Goal: Check status: Check status

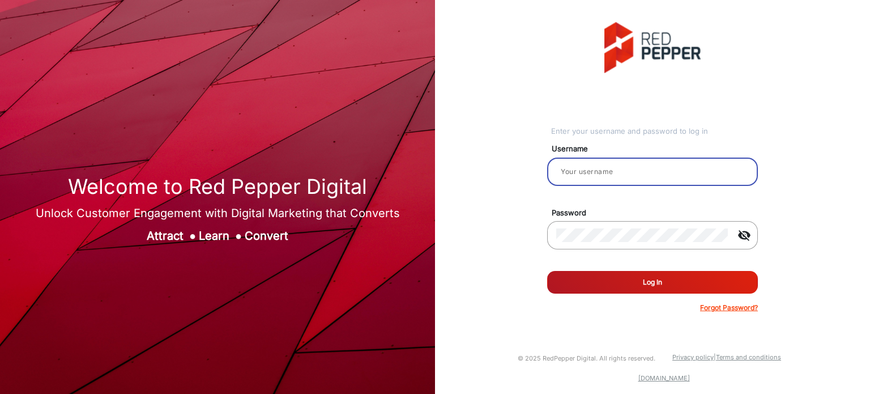
click at [601, 173] on input "email" at bounding box center [652, 172] width 193 height 14
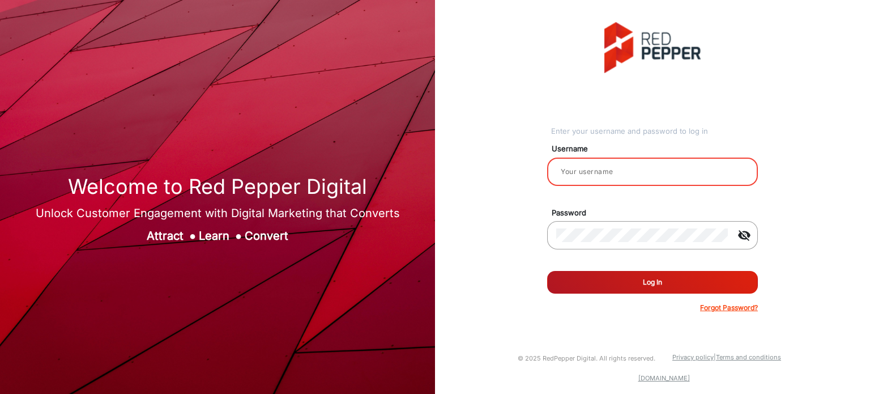
type input "Rachael"
click at [639, 278] on button "Log In" at bounding box center [652, 282] width 211 height 23
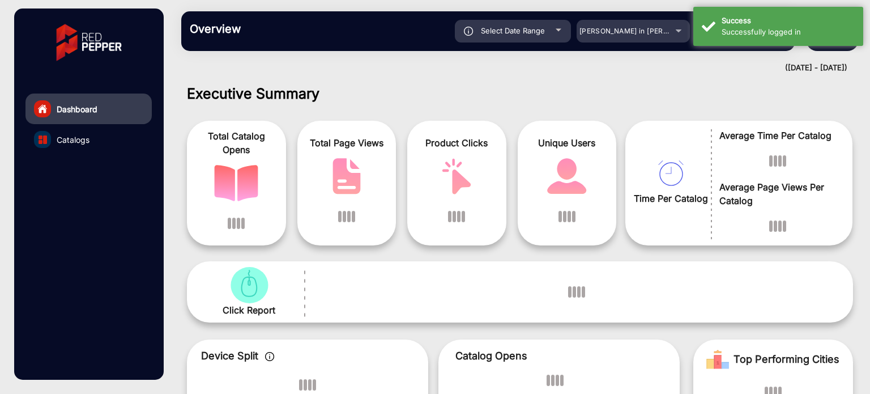
scroll to position [9, 0]
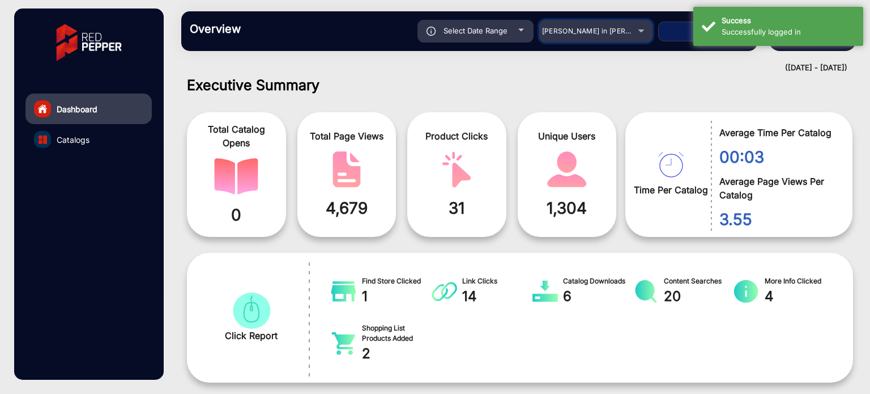
click at [635, 32] on div "[PERSON_NAME] in [PERSON_NAME]" at bounding box center [595, 31] width 113 height 14
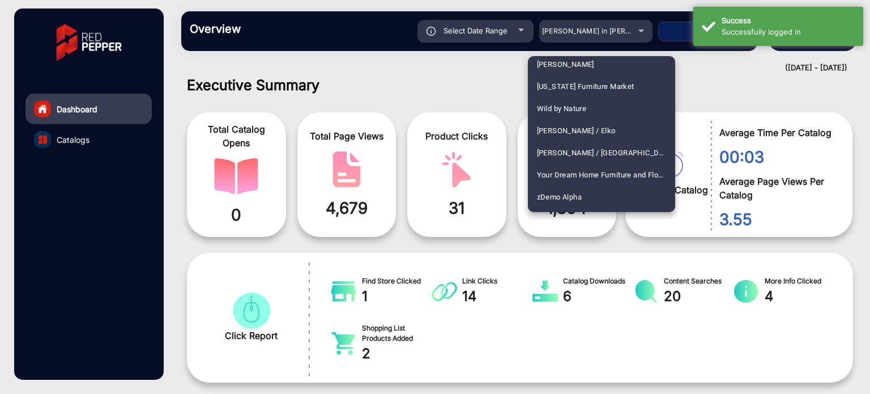
scroll to position [2829, 0]
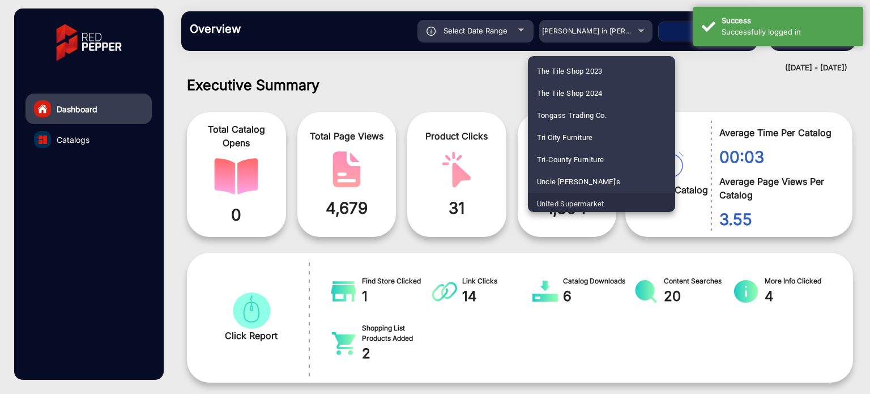
click at [607, 198] on mat-option "United Supermarket" at bounding box center [601, 204] width 147 height 22
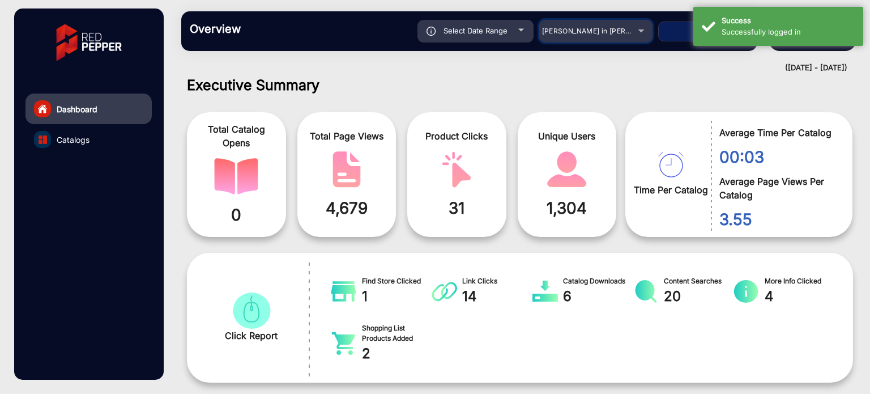
scroll to position [2832, 0]
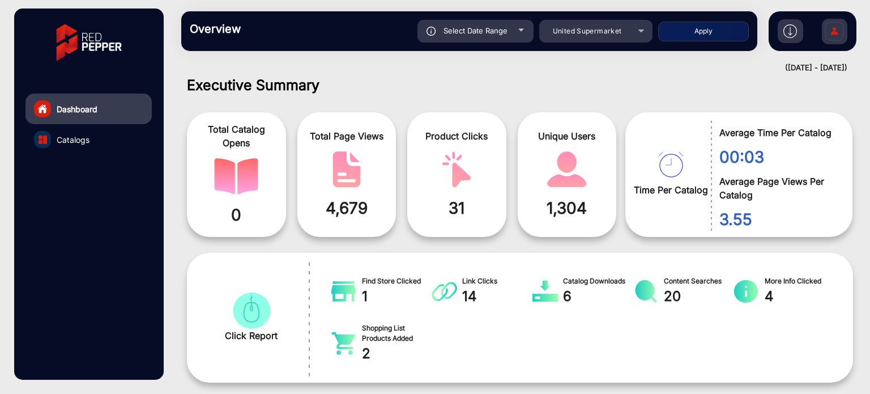
click at [508, 32] on div "Select Date Range" at bounding box center [476, 31] width 116 height 23
type input "[DATE]"
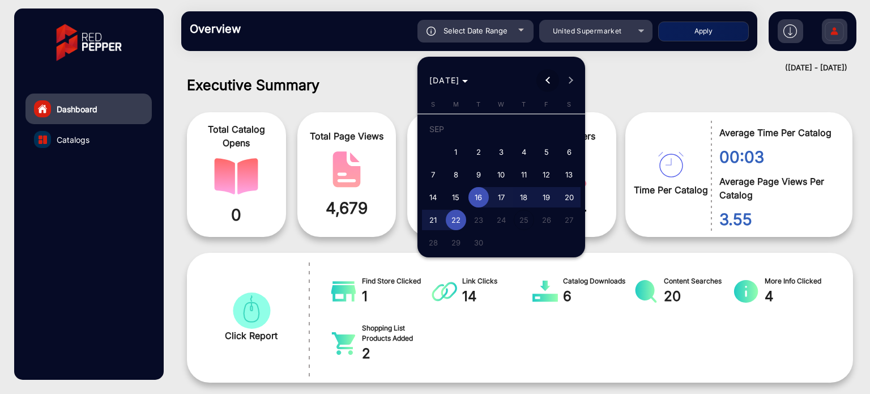
click at [545, 79] on span "Previous month" at bounding box center [548, 80] width 23 height 23
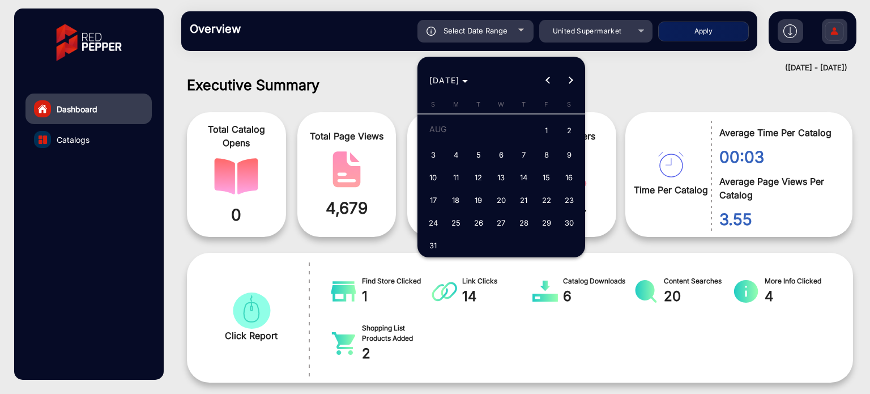
click at [549, 128] on span "1" at bounding box center [547, 131] width 20 height 23
type input "[DATE]"
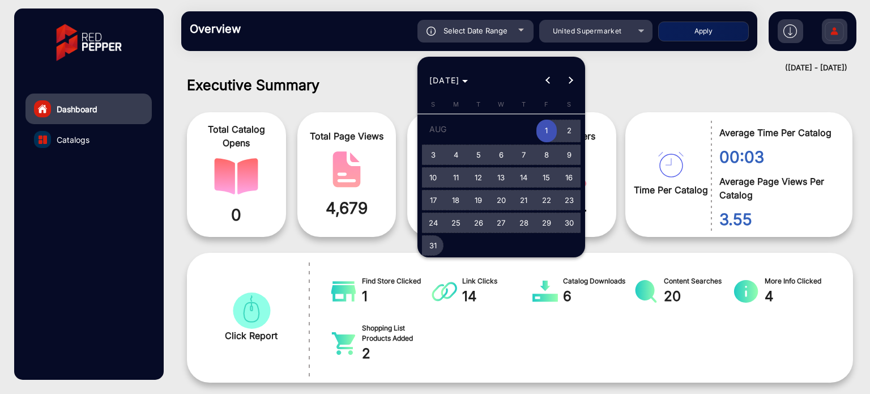
click at [433, 240] on span "31" at bounding box center [433, 245] width 20 height 20
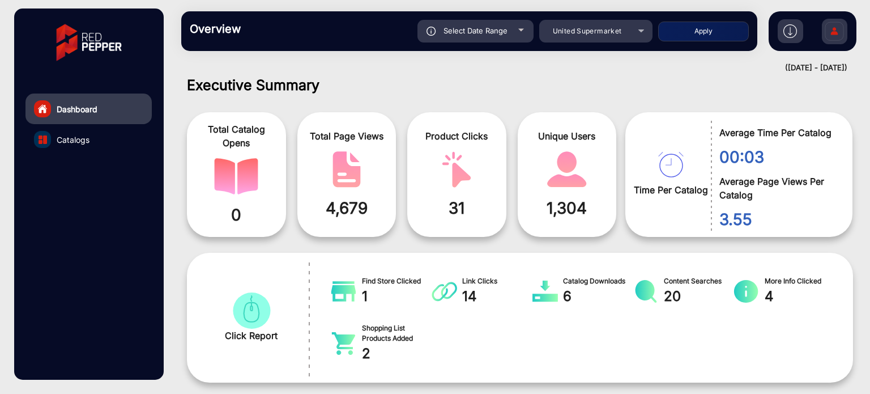
type input "[DATE]"
click at [711, 28] on button "Apply" at bounding box center [703, 32] width 91 height 20
type input "[DATE]"
